Goal: Task Accomplishment & Management: Complete application form

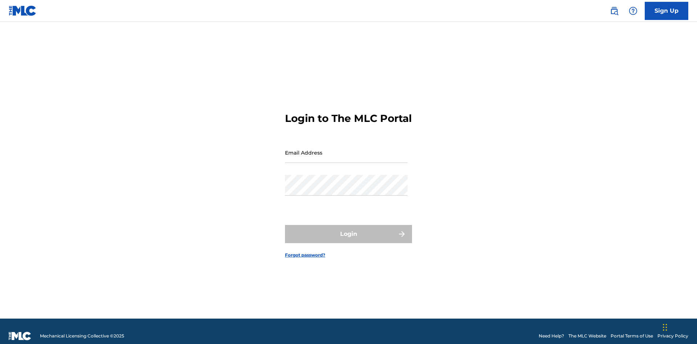
scroll to position [9, 0]
click at [346, 149] on input "Email Address" at bounding box center [346, 152] width 123 height 21
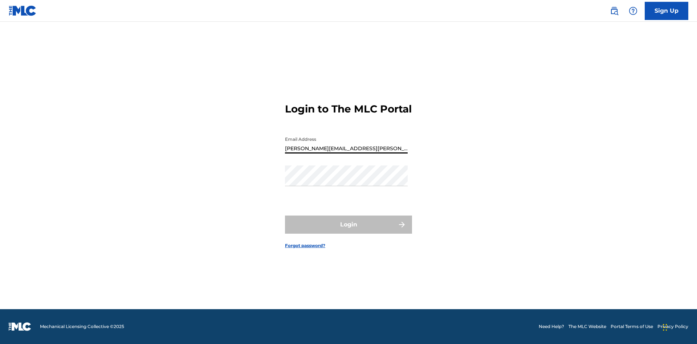
type input "[PERSON_NAME][EMAIL_ADDRESS][PERSON_NAME][DOMAIN_NAME]"
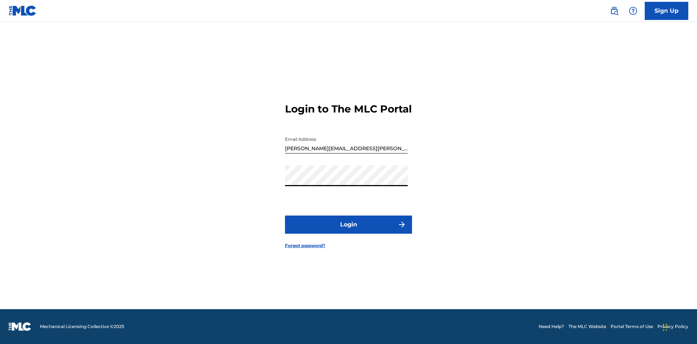
click at [348, 231] on button "Login" at bounding box center [348, 225] width 127 height 18
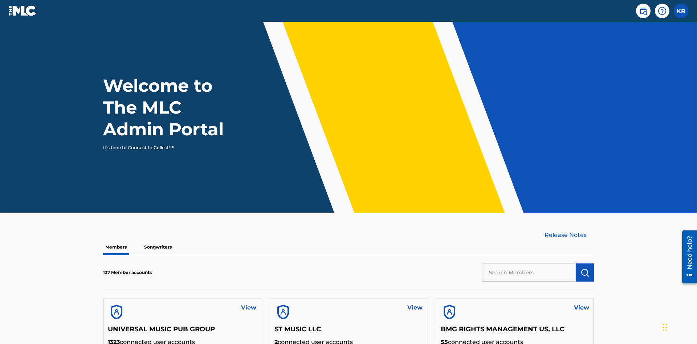
click at [681, 11] on label at bounding box center [680, 11] width 15 height 15
click at [681, 11] on input "KR [PERSON_NAME] [PERSON_NAME][EMAIL_ADDRESS][PERSON_NAME][DOMAIN_NAME] Profile…" at bounding box center [681, 11] width 0 height 0
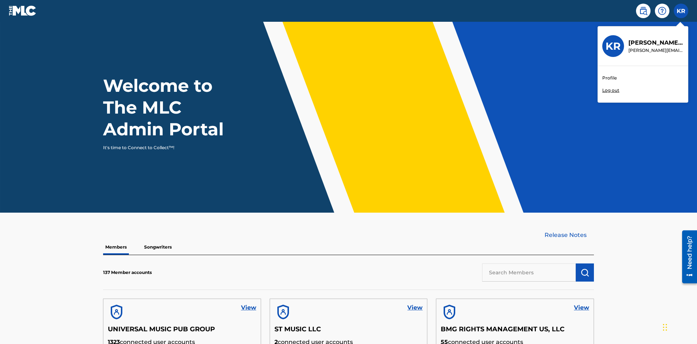
click at [609, 78] on link "Profile" at bounding box center [609, 78] width 15 height 7
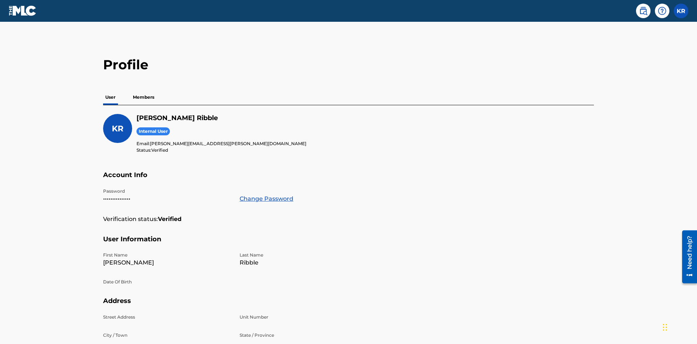
click at [144, 90] on p "Members" at bounding box center [144, 97] width 26 height 15
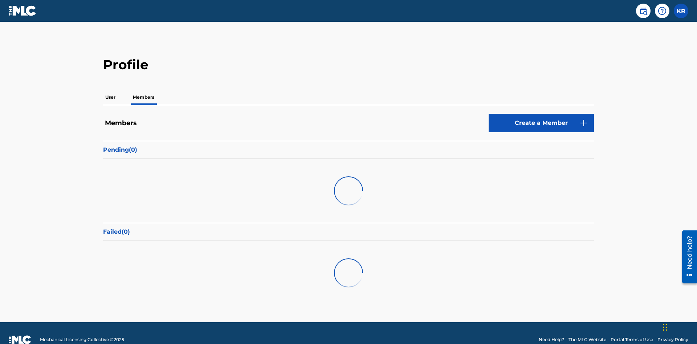
click at [541, 114] on link "Create a Member" at bounding box center [540, 123] width 105 height 18
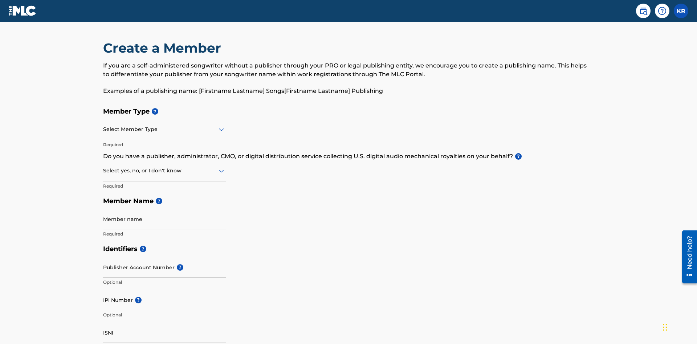
scroll to position [82, 0]
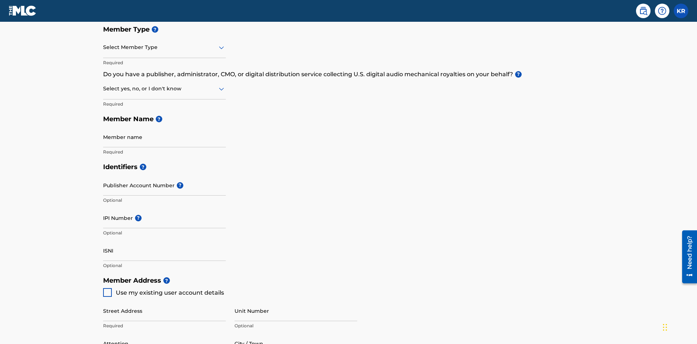
click at [103, 47] on input "text" at bounding box center [103, 48] width 1 height 8
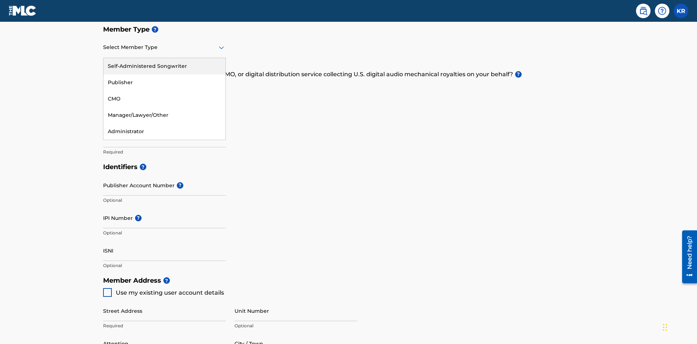
click at [164, 66] on div "Self-Administered Songwriter" at bounding box center [164, 66] width 122 height 16
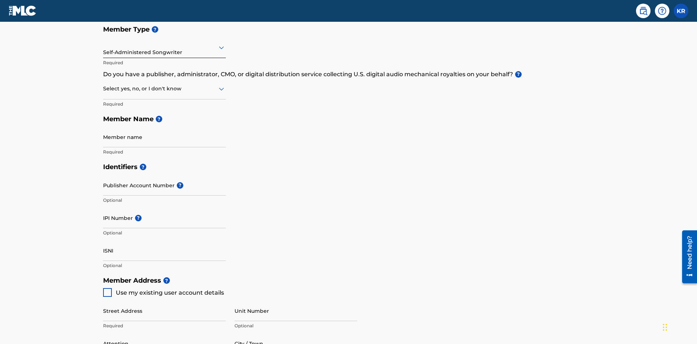
click at [103, 85] on input "text" at bounding box center [103, 89] width 1 height 8
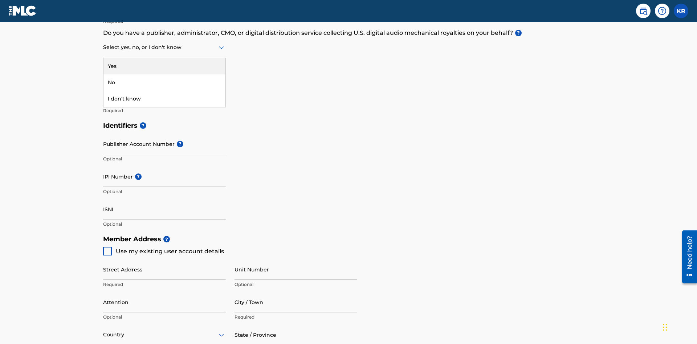
click at [164, 82] on div "No" at bounding box center [164, 82] width 122 height 16
click at [164, 85] on input "Member name" at bounding box center [164, 95] width 123 height 21
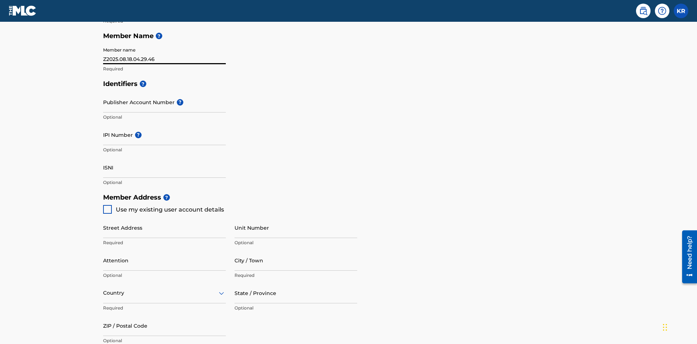
type input "Z2025.08.18.04.29.46"
click at [164, 217] on input "Street Address" at bounding box center [164, 227] width 123 height 21
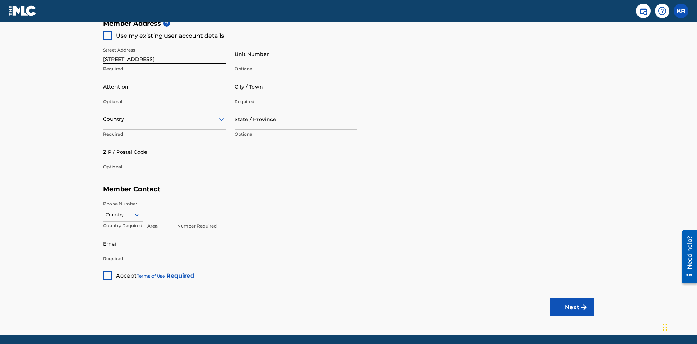
type input "[STREET_ADDRESS]"
click at [296, 54] on input "Unit Number" at bounding box center [295, 54] width 123 height 21
type input "Unit A"
click at [164, 76] on input "Attention" at bounding box center [164, 86] width 123 height 21
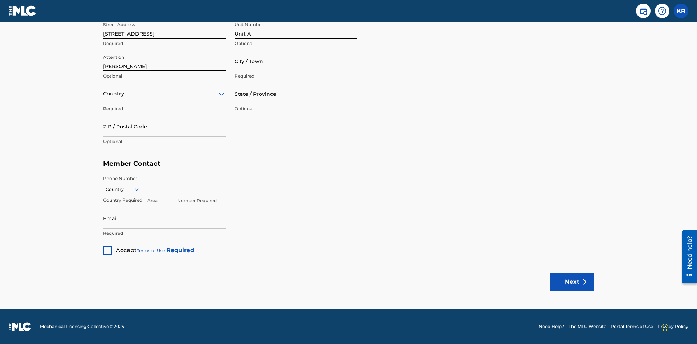
type input "[PERSON_NAME]"
click at [296, 61] on input "City / Town" at bounding box center [295, 61] width 123 height 21
type input "[GEOGRAPHIC_DATA]"
click at [103, 94] on input "text" at bounding box center [103, 94] width 1 height 8
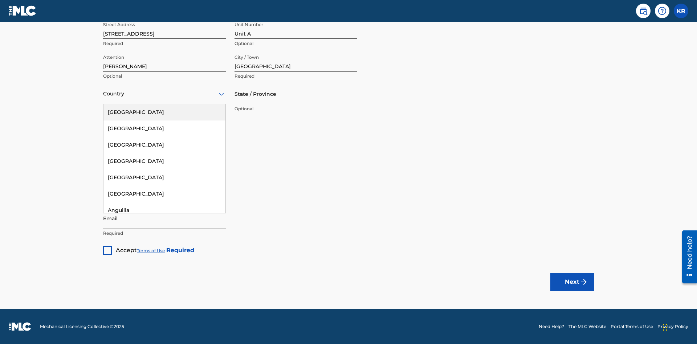
click at [164, 112] on div "[GEOGRAPHIC_DATA]" at bounding box center [164, 112] width 122 height 16
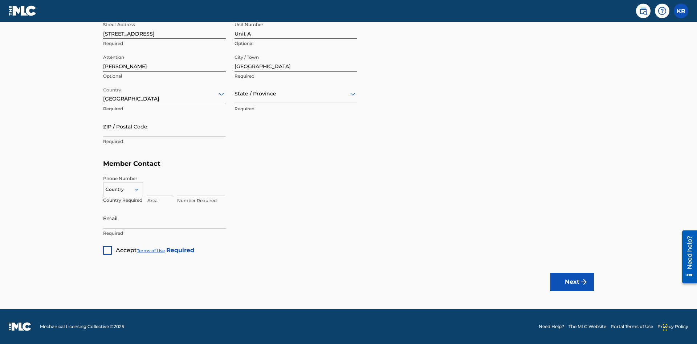
click at [235, 94] on input "text" at bounding box center [234, 94] width 1 height 8
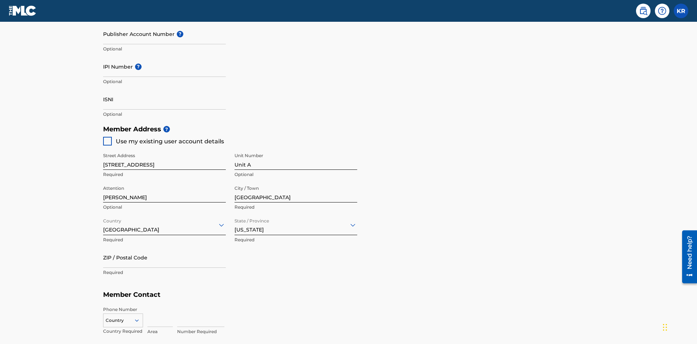
click at [164, 247] on input "ZIP / Postal Code" at bounding box center [164, 257] width 123 height 21
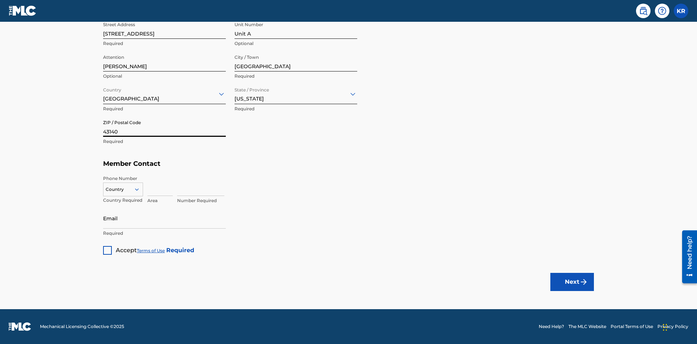
type input "43140"
click at [140, 189] on icon at bounding box center [137, 189] width 7 height 7
click at [123, 201] on div "US, [GEOGRAPHIC_DATA] +1" at bounding box center [122, 207] width 39 height 28
click at [160, 185] on input at bounding box center [159, 185] width 25 height 21
type input "740"
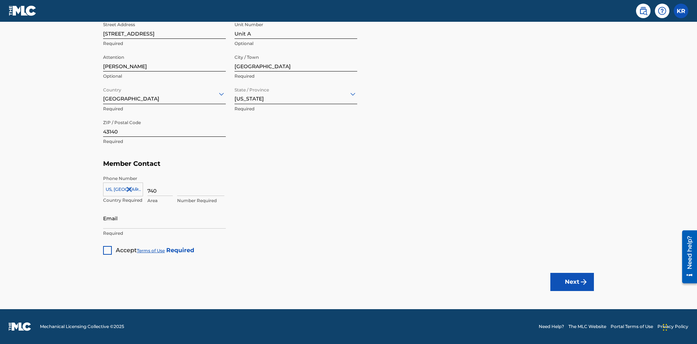
click at [201, 185] on input at bounding box center [200, 185] width 47 height 21
type input "8675309"
click at [164, 218] on input "Email" at bounding box center [164, 218] width 123 height 21
type input "[EMAIL_ADDRESS][DOMAIN_NAME]"
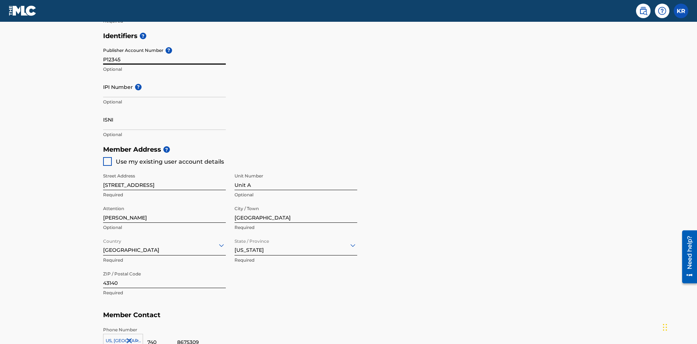
type input "P12345"
click at [164, 77] on input "IPI Number ?" at bounding box center [164, 87] width 123 height 21
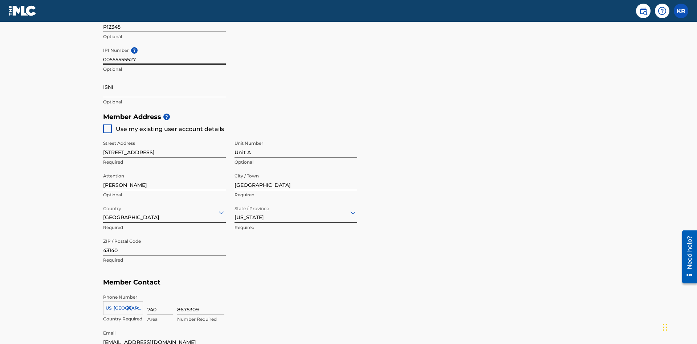
type input "00555555527"
click at [164, 77] on input "ISNI" at bounding box center [164, 87] width 123 height 21
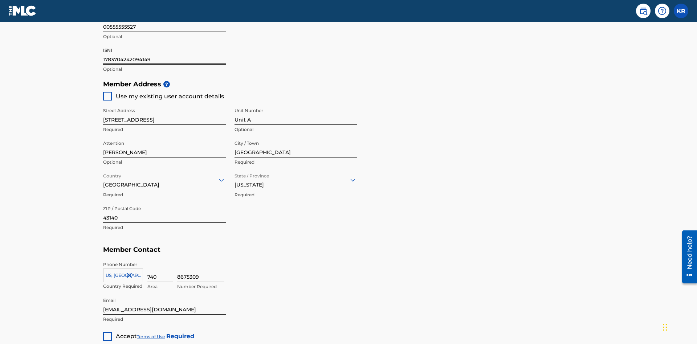
type input "1783704242094149"
click at [107, 332] on div at bounding box center [107, 336] width 9 height 9
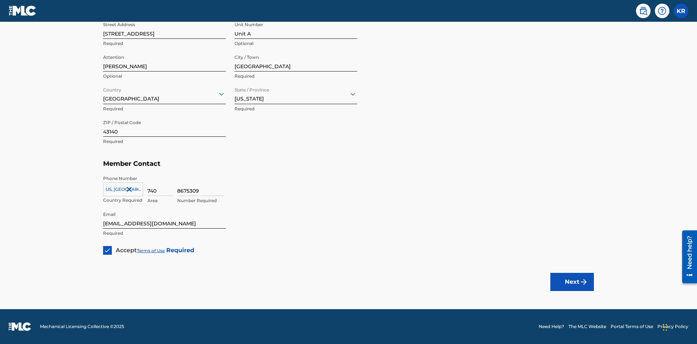
click at [572, 282] on button "Next" at bounding box center [572, 282] width 44 height 18
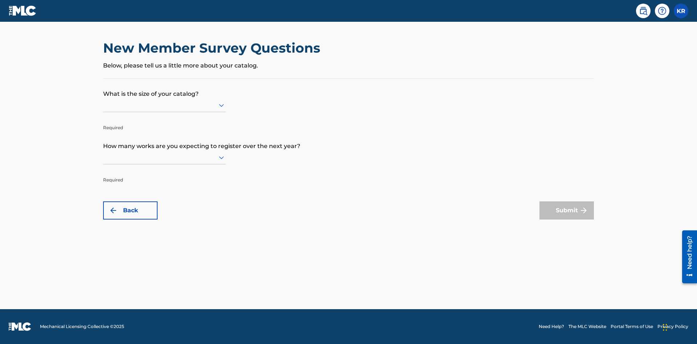
click at [103, 105] on input "text" at bounding box center [103, 105] width 1 height 8
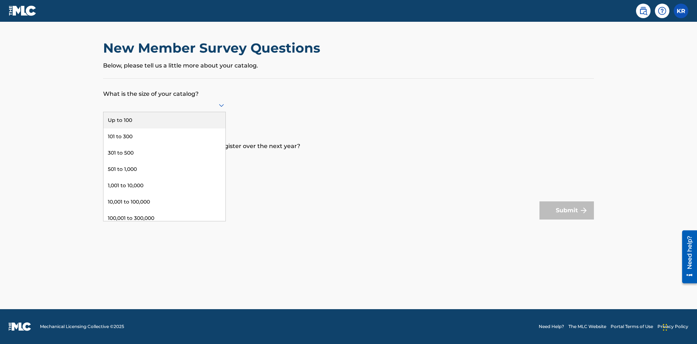
click at [164, 169] on div "501 to 1,000" at bounding box center [164, 169] width 122 height 16
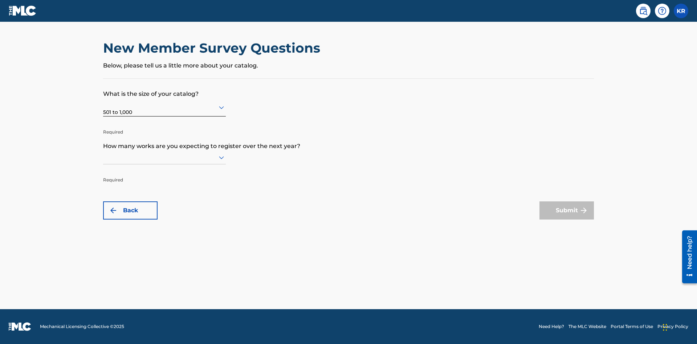
click at [103, 157] on input "text" at bounding box center [103, 157] width 1 height 8
